Goal: Find specific page/section: Find specific page/section

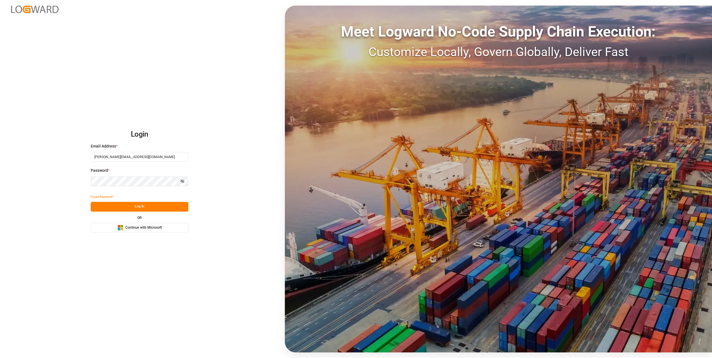
click at [156, 207] on button "Log In" at bounding box center [140, 207] width 98 height 10
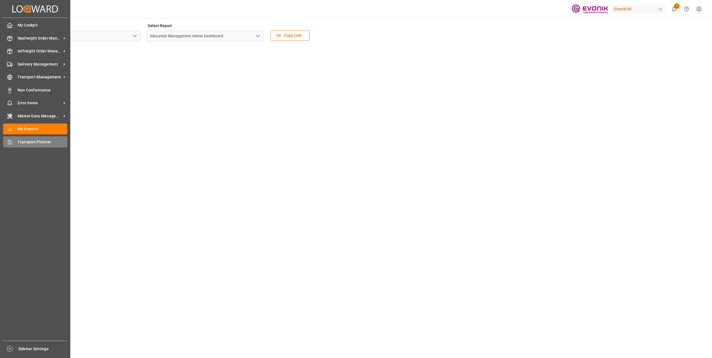
click at [30, 144] on span "Transport Planner" at bounding box center [43, 142] width 50 height 6
